Goal: Transaction & Acquisition: Purchase product/service

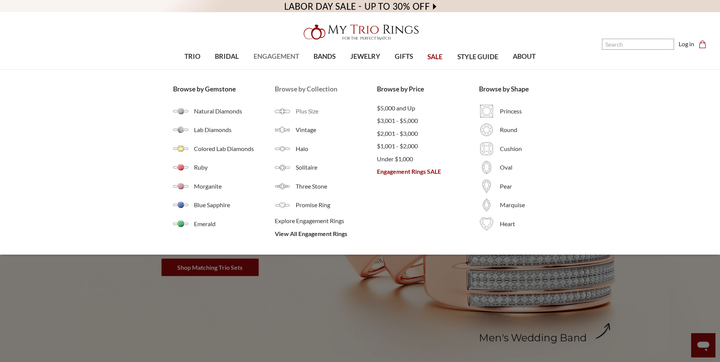
click at [295, 112] on link "Plus Size" at bounding box center [326, 111] width 102 height 15
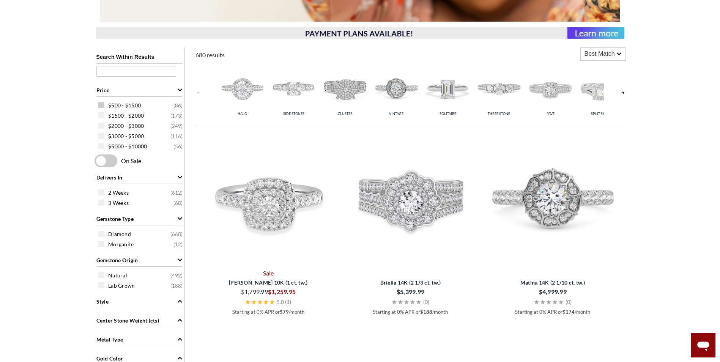
click at [103, 103] on span at bounding box center [101, 105] width 6 height 6
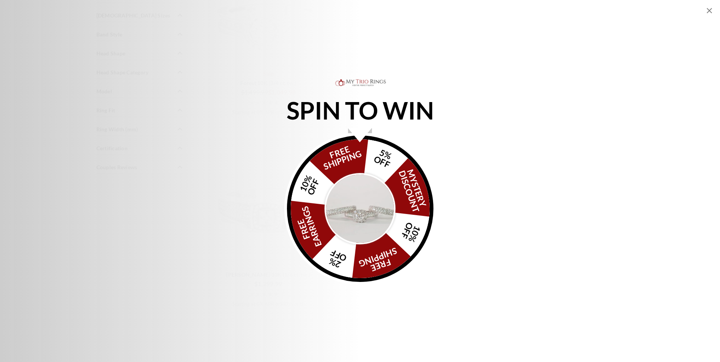
scroll to position [645, 0]
click at [710, 11] on icon "Close popup" at bounding box center [709, 10] width 5 height 5
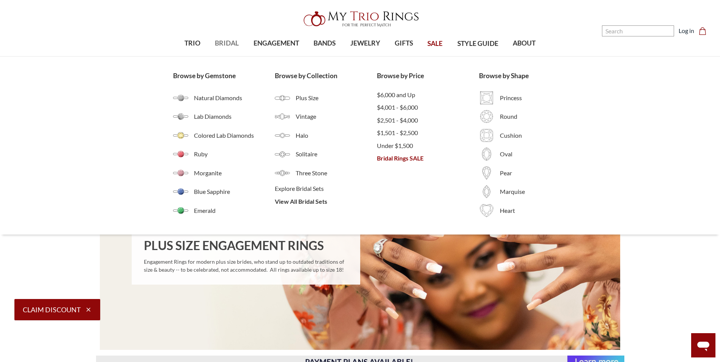
scroll to position [0, 0]
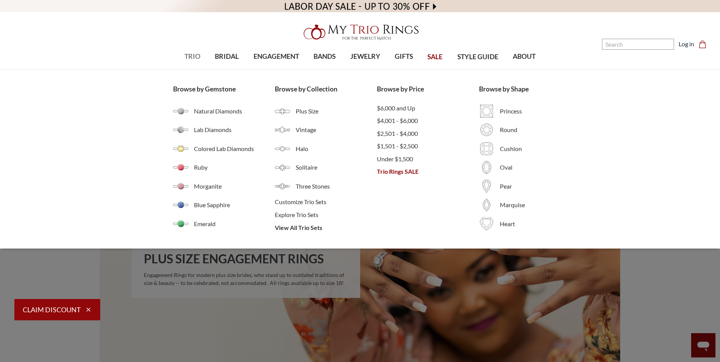
click at [194, 58] on span "TRIO" at bounding box center [192, 57] width 16 height 10
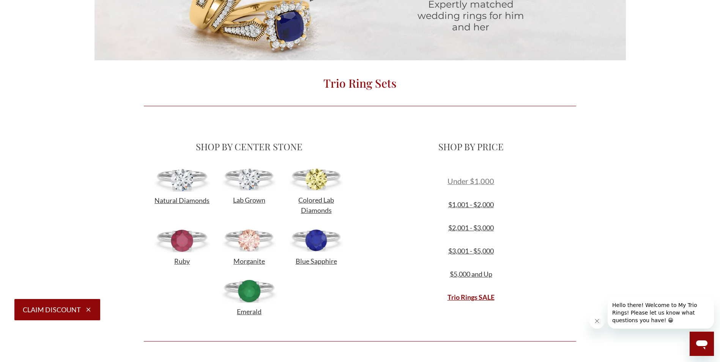
click at [468, 182] on span "Under $1,000" at bounding box center [471, 181] width 47 height 9
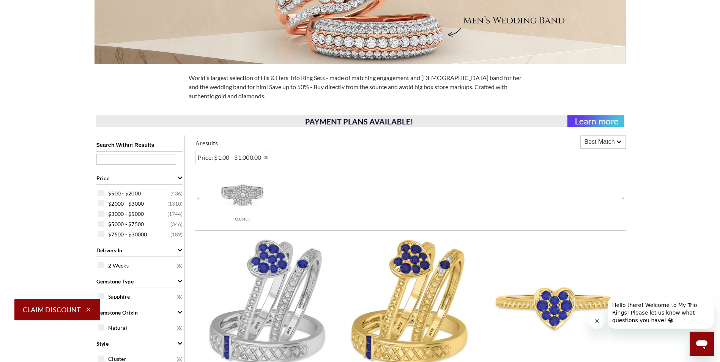
scroll to position [186, 0]
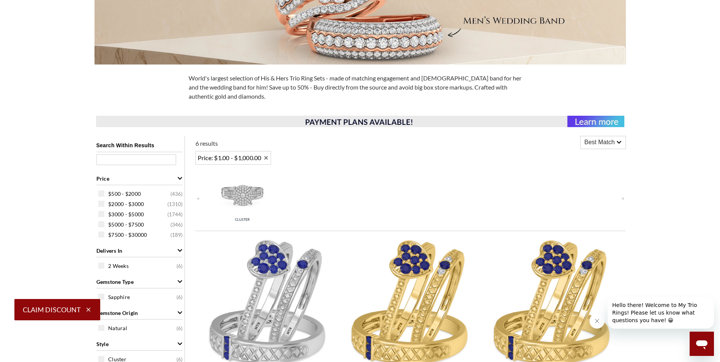
click at [241, 161] on span "Price: $1.00 - $1,000.00" at bounding box center [230, 157] width 64 height 9
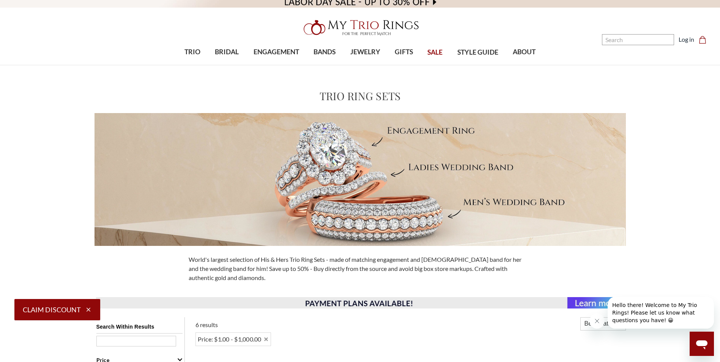
scroll to position [0, 0]
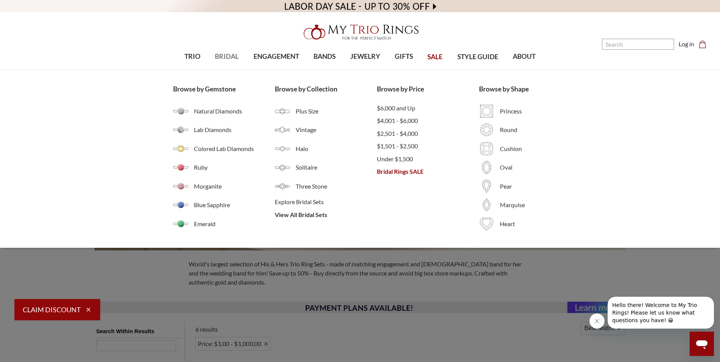
click at [234, 60] on span "BRIDAL" at bounding box center [227, 57] width 24 height 10
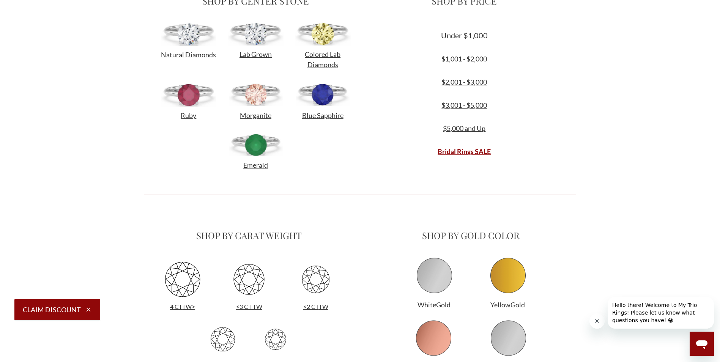
scroll to position [76, 0]
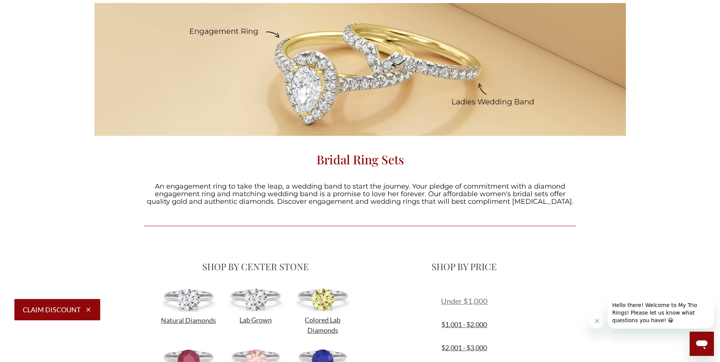
click at [462, 300] on span "Under $1,000" at bounding box center [464, 300] width 47 height 9
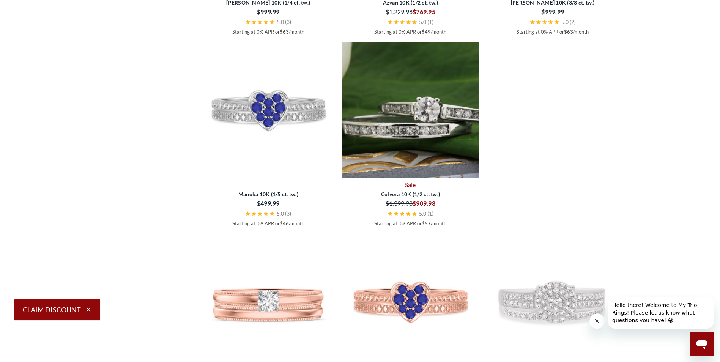
scroll to position [1215, 0]
